Goal: Go to known website: Go to known website

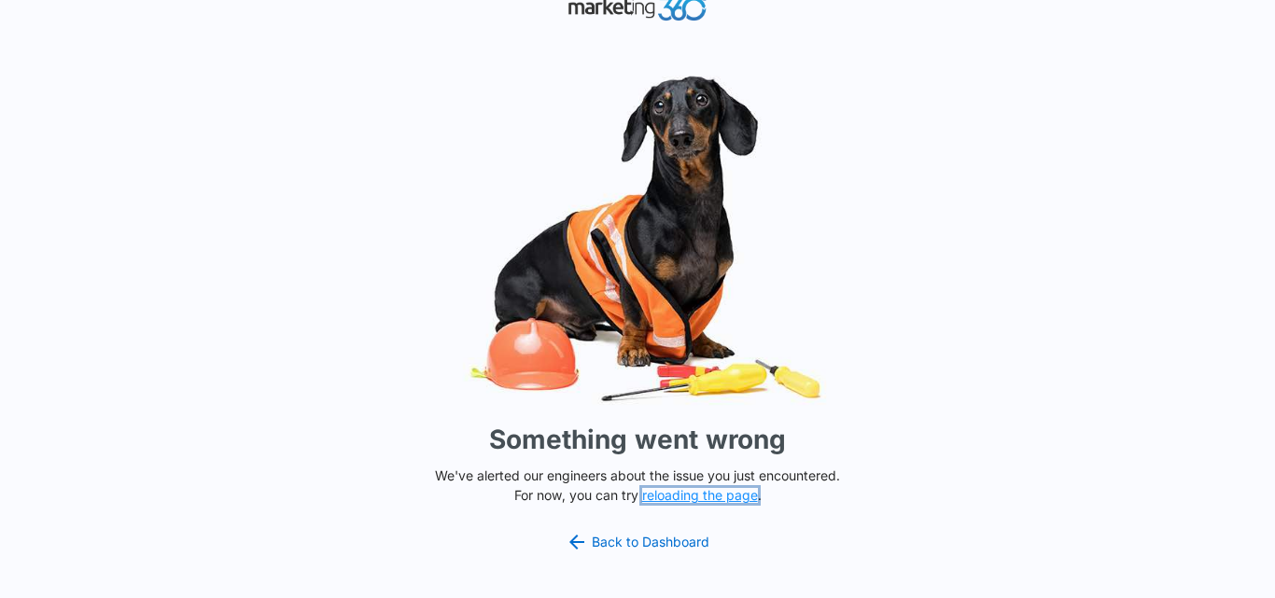
click at [711, 490] on button "reloading the page" at bounding box center [700, 495] width 116 height 15
